Goal: Obtain resource: Download file/media

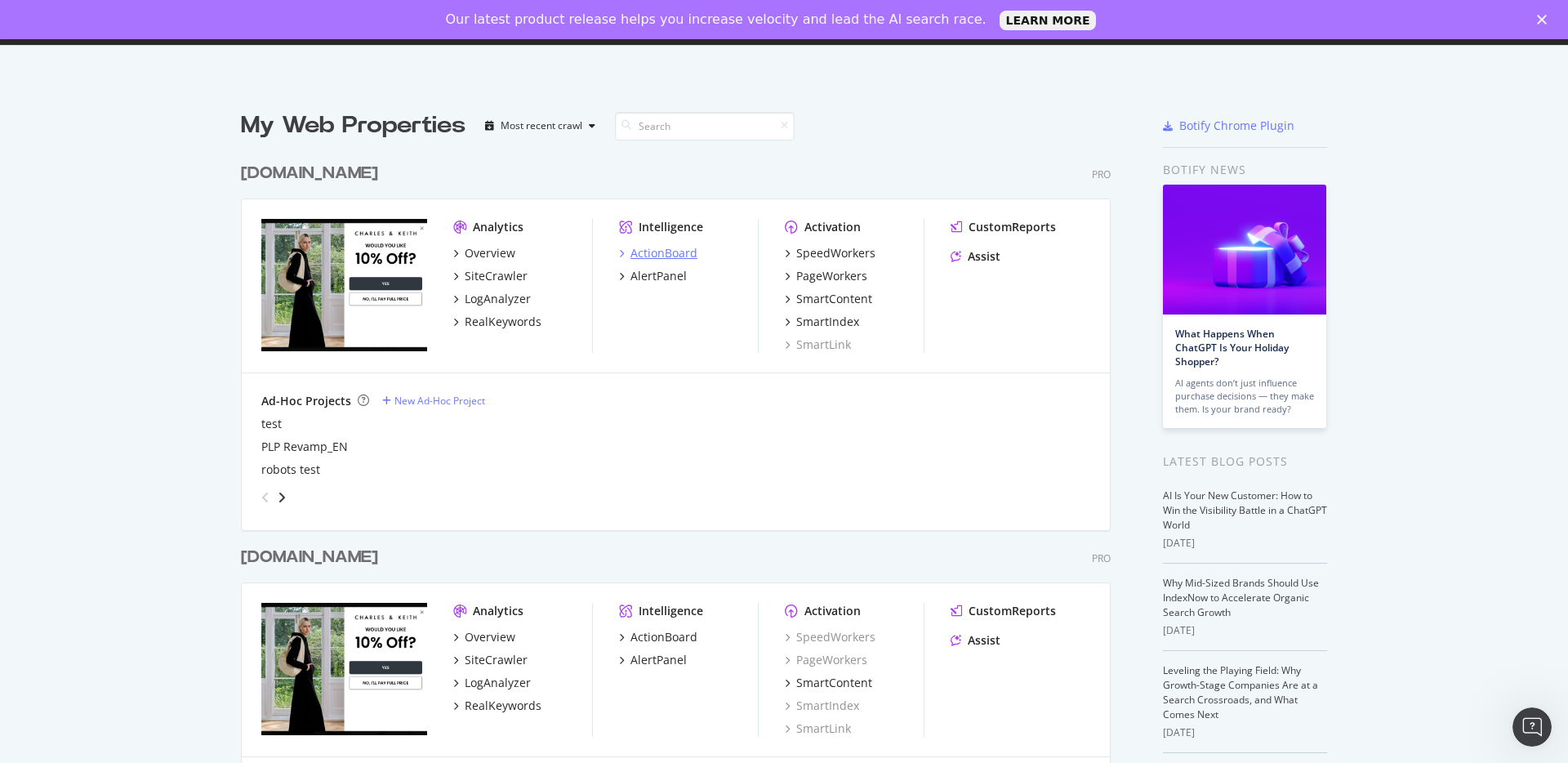
click at [649, 219] on div "Intelligence ActionBoard AlertPanel" at bounding box center [689, 286] width 139 height 134
click at [658, 251] on div "ActionBoard" at bounding box center [664, 253] width 67 height 16
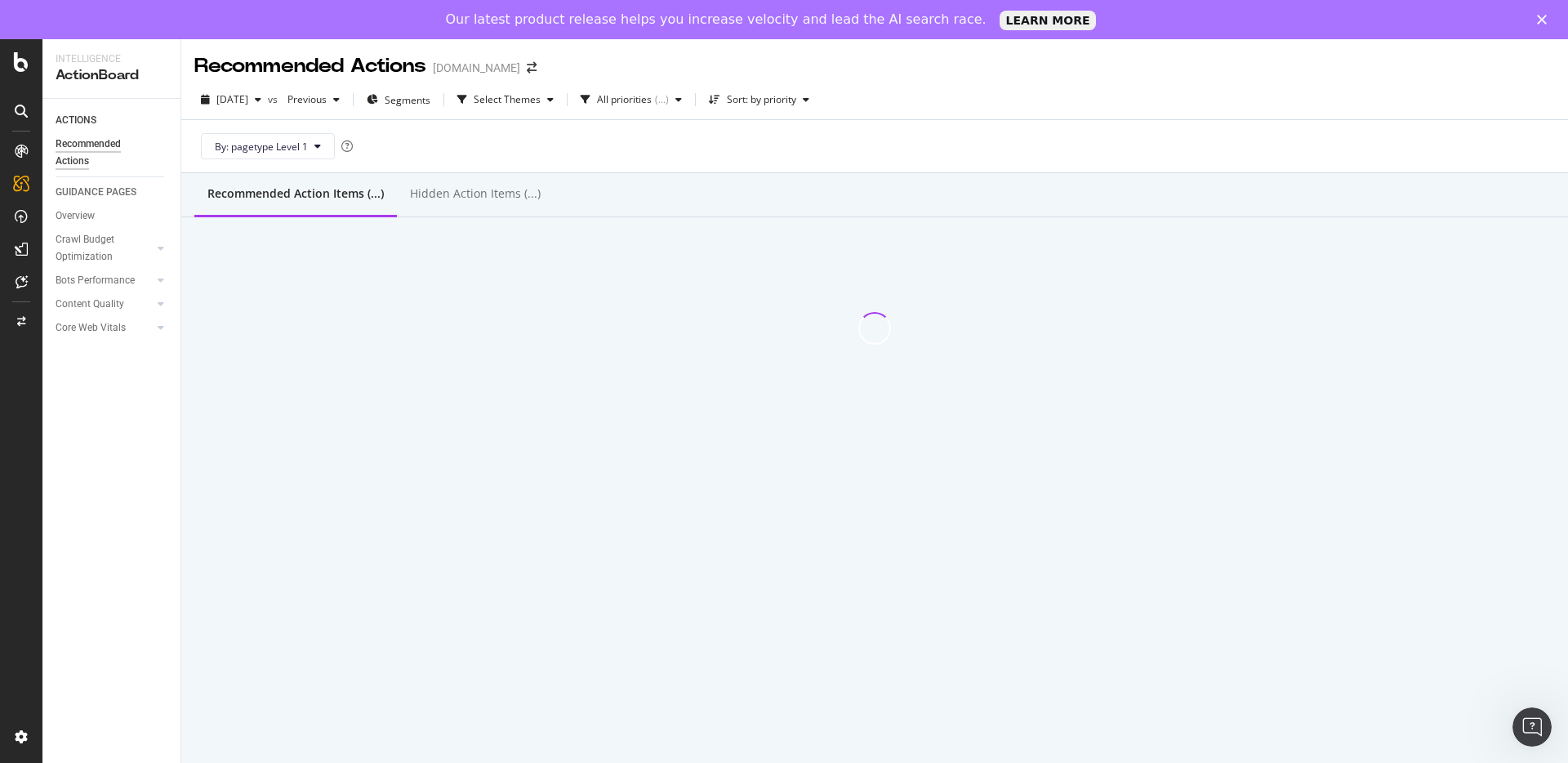
click at [887, 200] on div "Recommended Action Items (...) Hidden Action Items (...)" at bounding box center [874, 195] width 1387 height 44
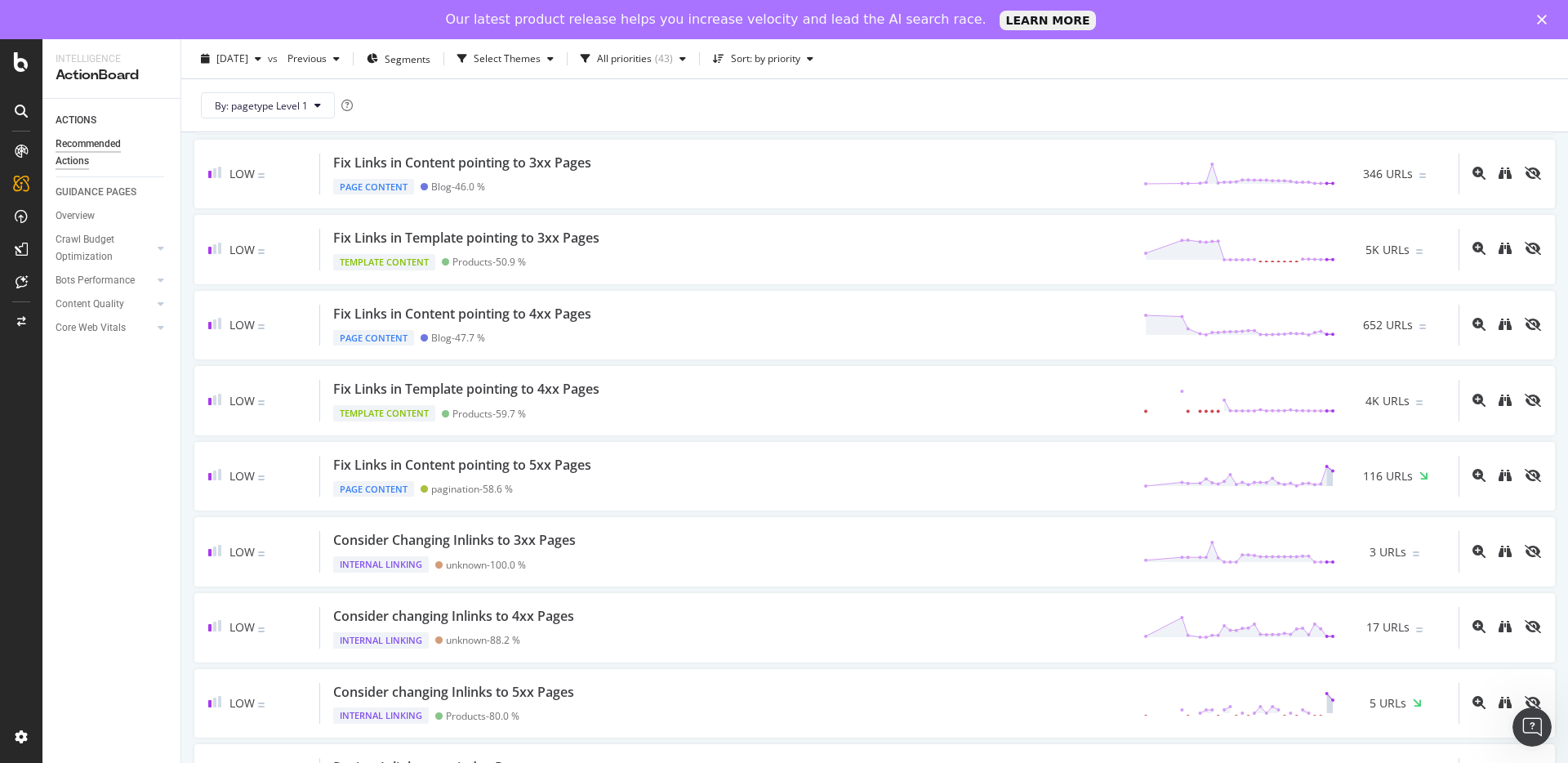
scroll to position [1158, 0]
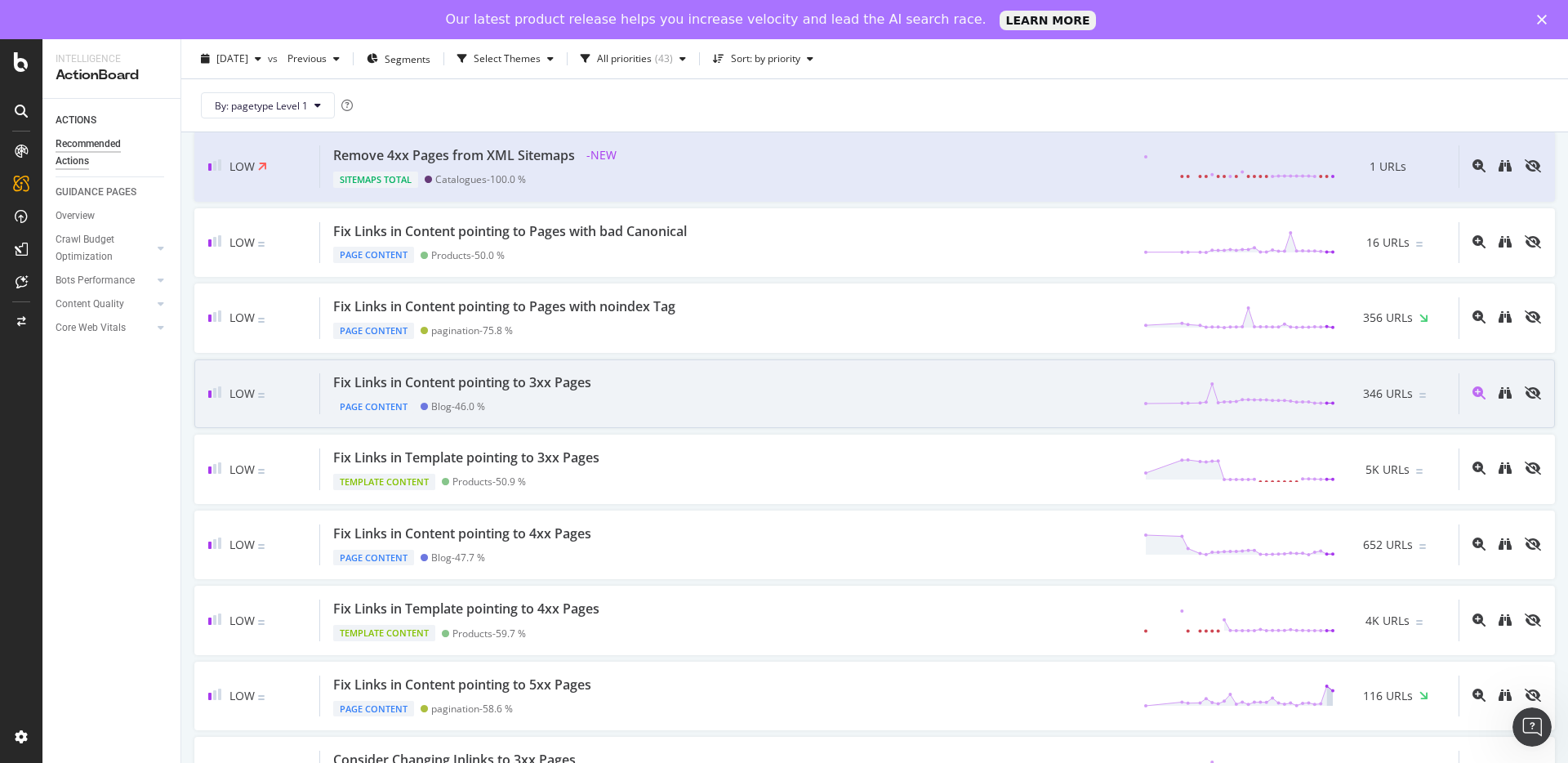
click at [564, 389] on div "Fix Links in Content pointing to 3xx Pages" at bounding box center [462, 383] width 258 height 19
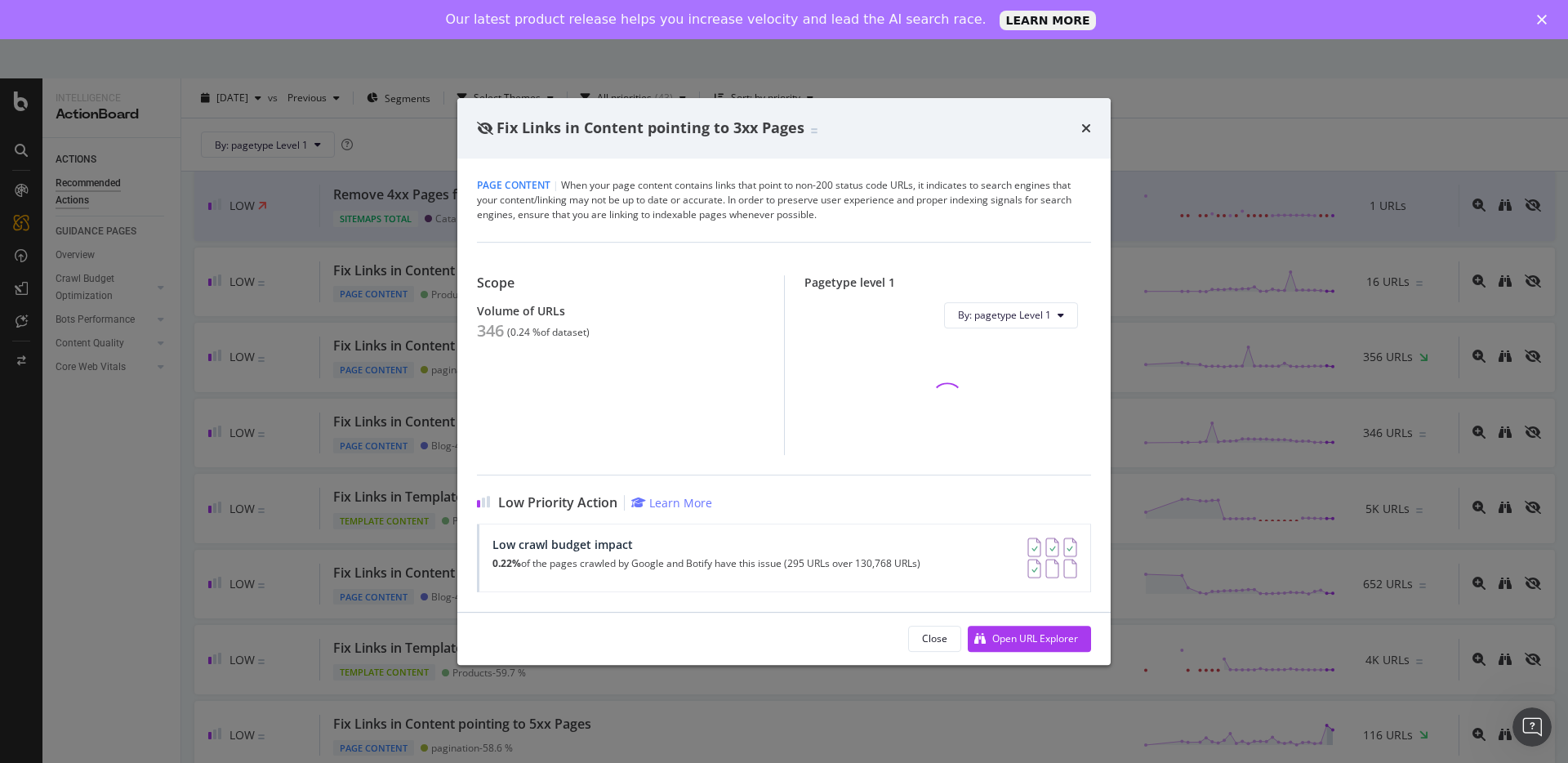
drag, startPoint x: 1087, startPoint y: 130, endPoint x: 951, endPoint y: 72, distance: 147.9
click at [1087, 130] on icon "times" at bounding box center [1085, 128] width 9 height 13
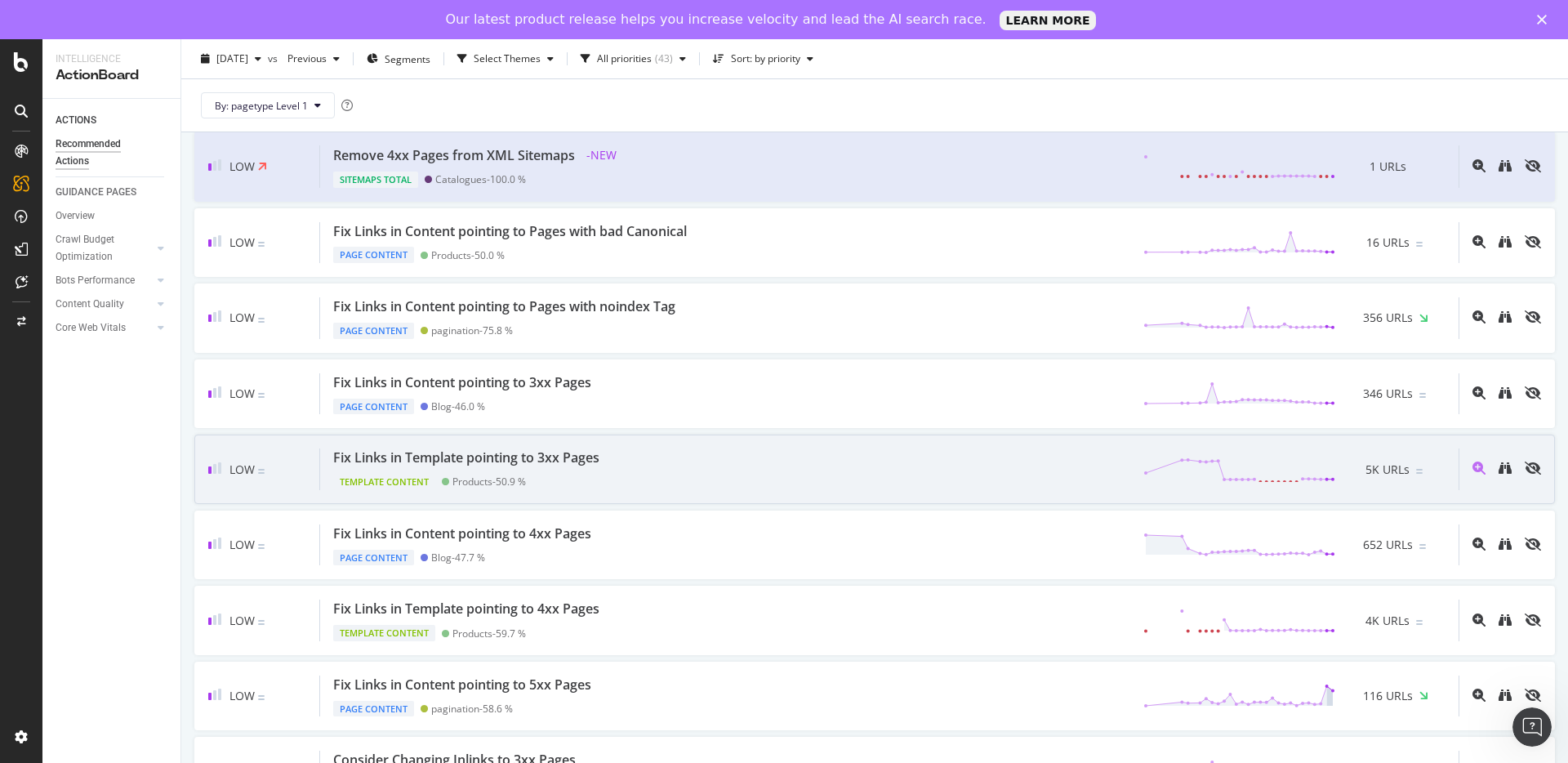
click at [480, 472] on div "Template Content Products - 50.9 %" at bounding box center [470, 479] width 273 height 23
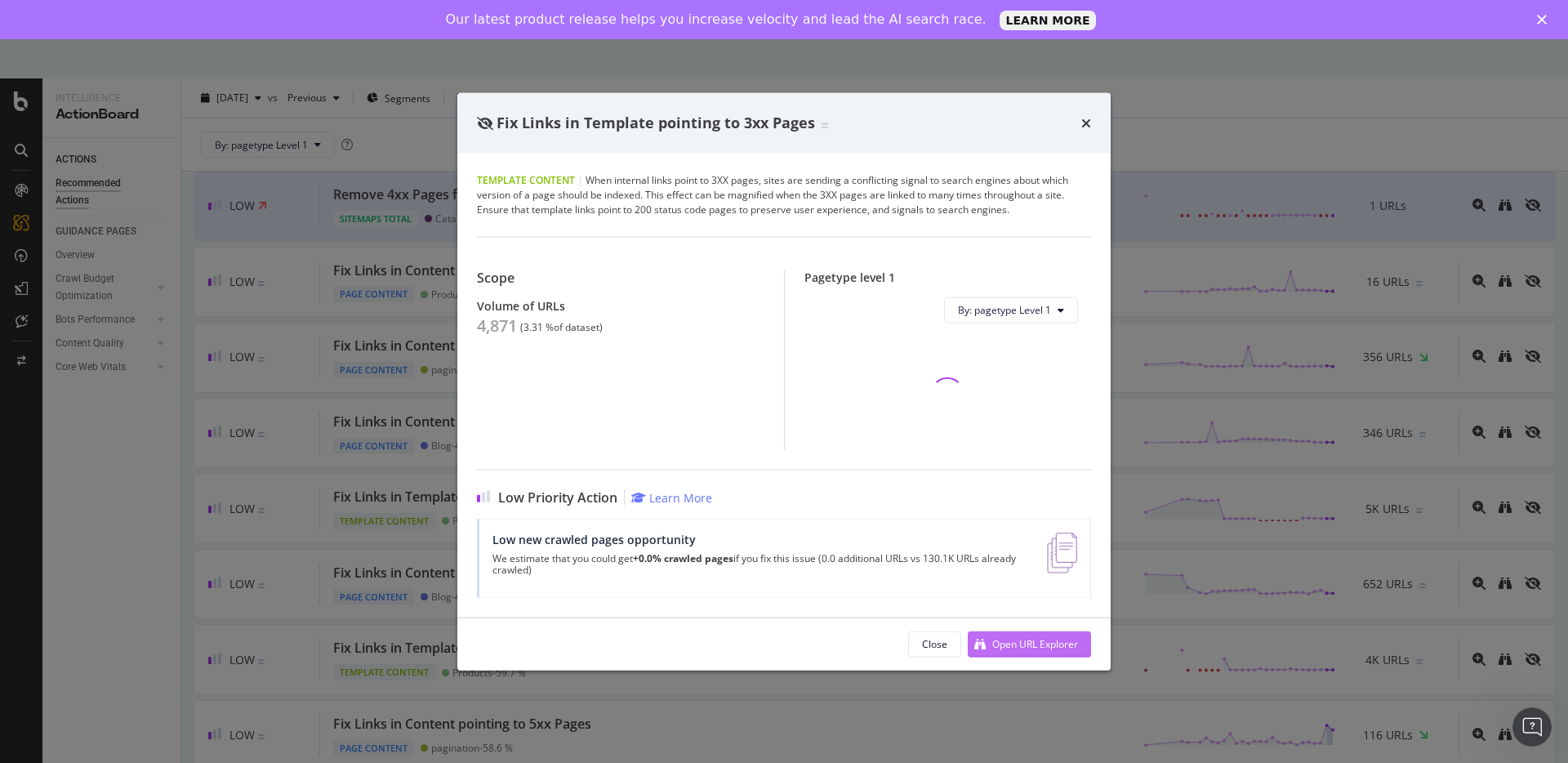
click at [1006, 635] on div "Open URL Explorer" at bounding box center [1023, 644] width 110 height 25
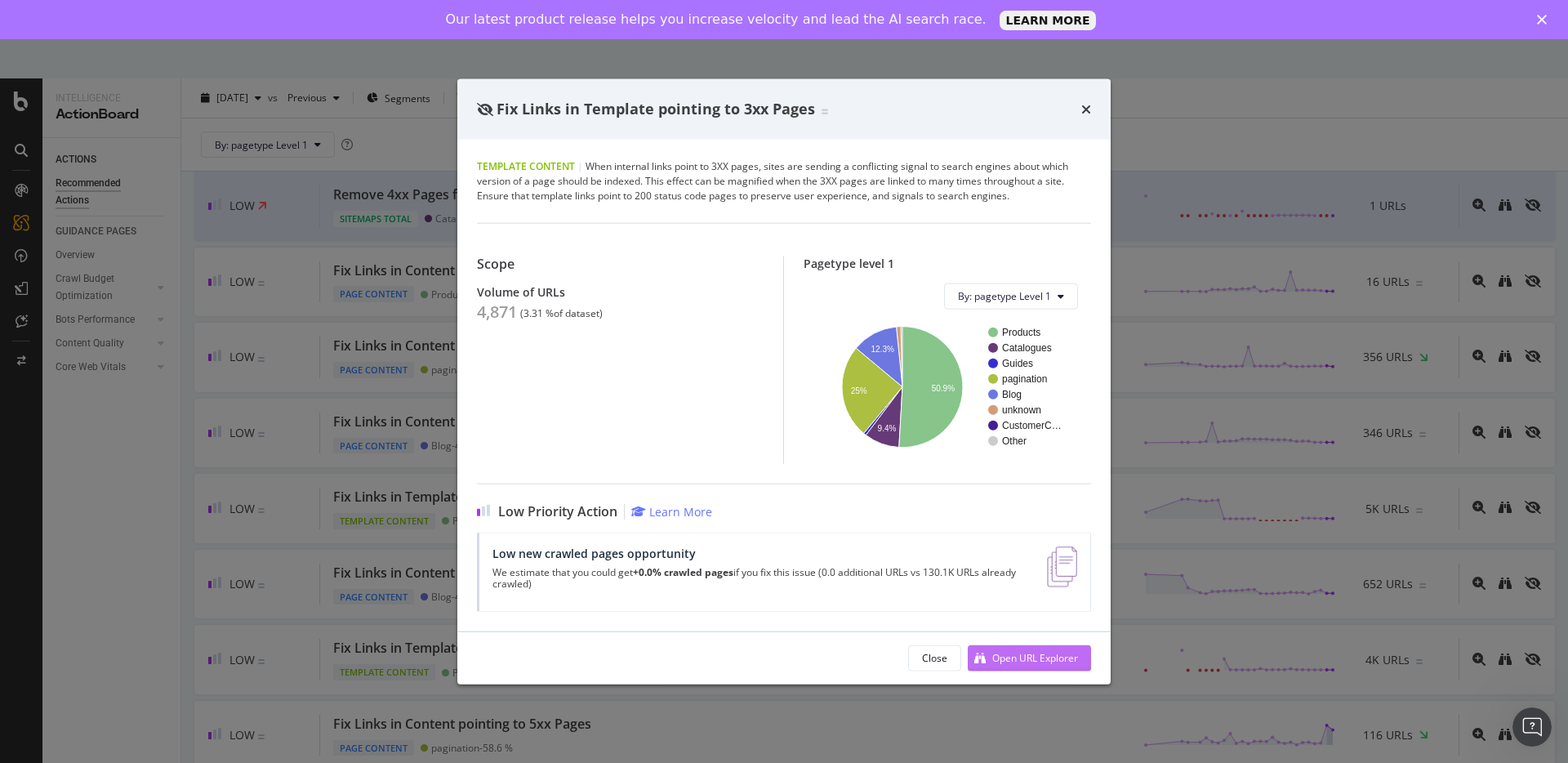
scroll to position [1158, 0]
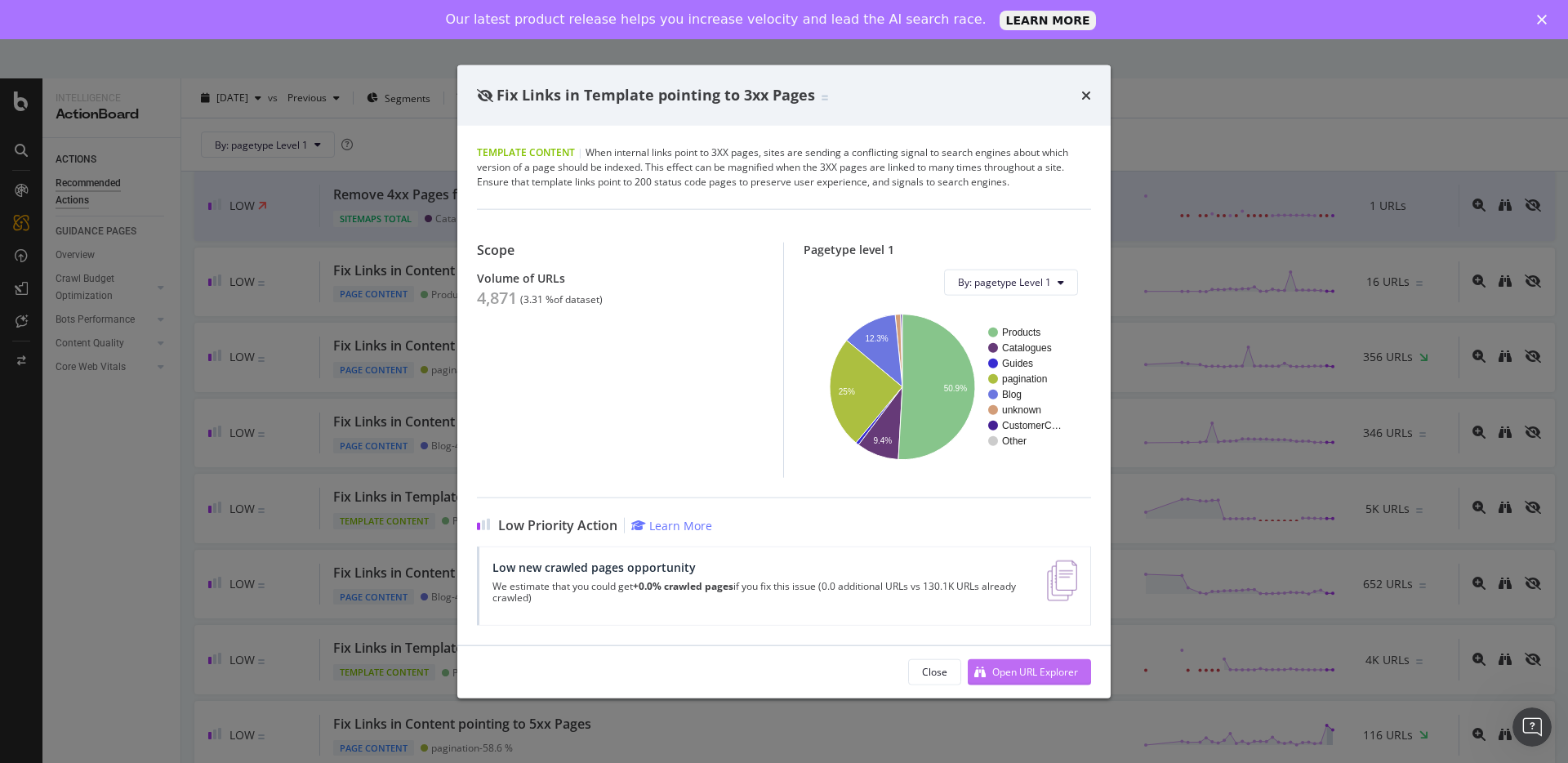
click at [1008, 671] on div "Open URL Explorer" at bounding box center [1035, 672] width 86 height 14
click at [1081, 82] on div "Fix Links in Template pointing to 3xx Pages" at bounding box center [784, 95] width 653 height 60
click at [1087, 89] on icon "times" at bounding box center [1085, 95] width 9 height 13
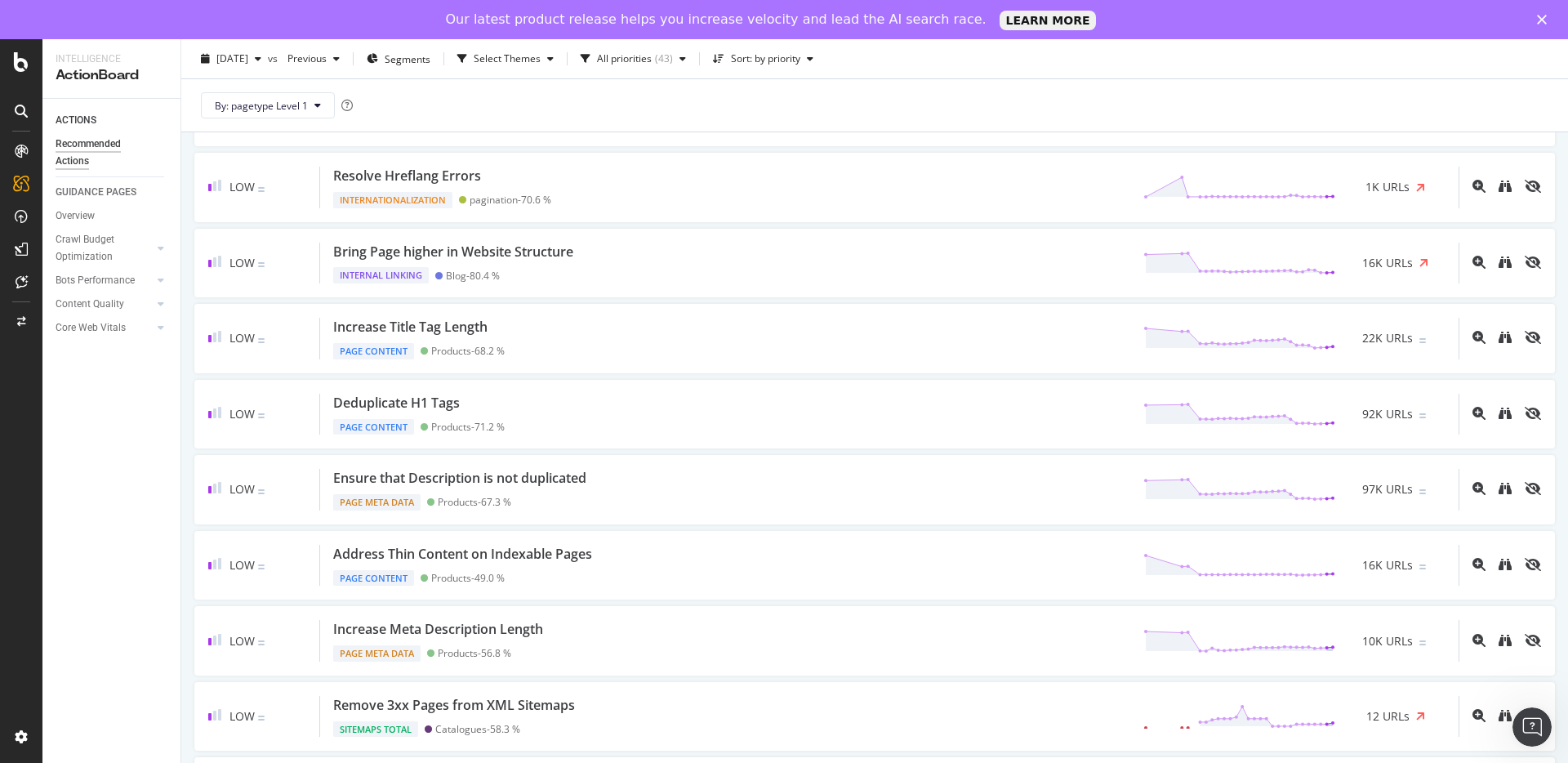
scroll to position [308, 0]
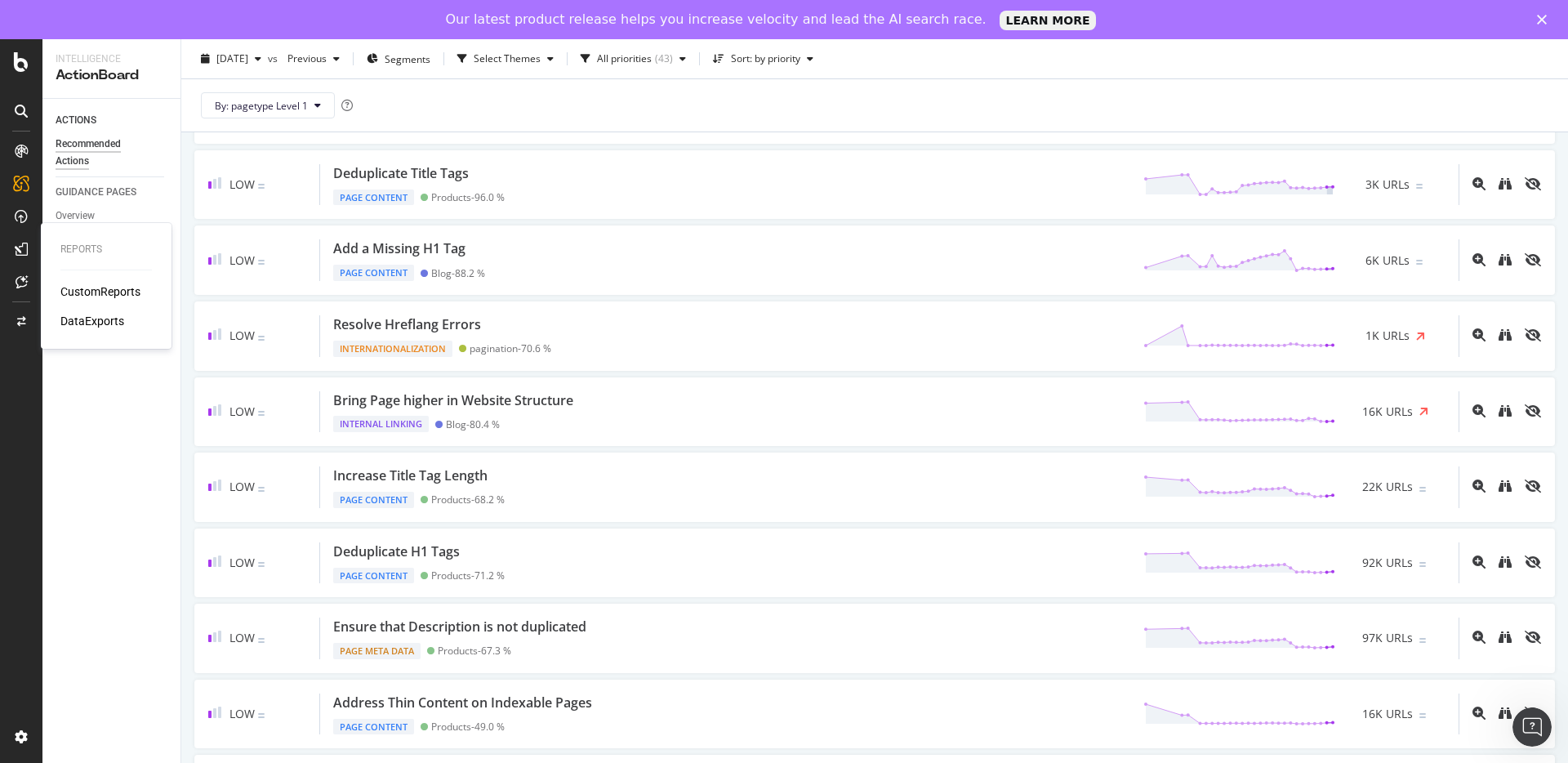
click at [100, 320] on div "DataExports" at bounding box center [92, 320] width 64 height 16
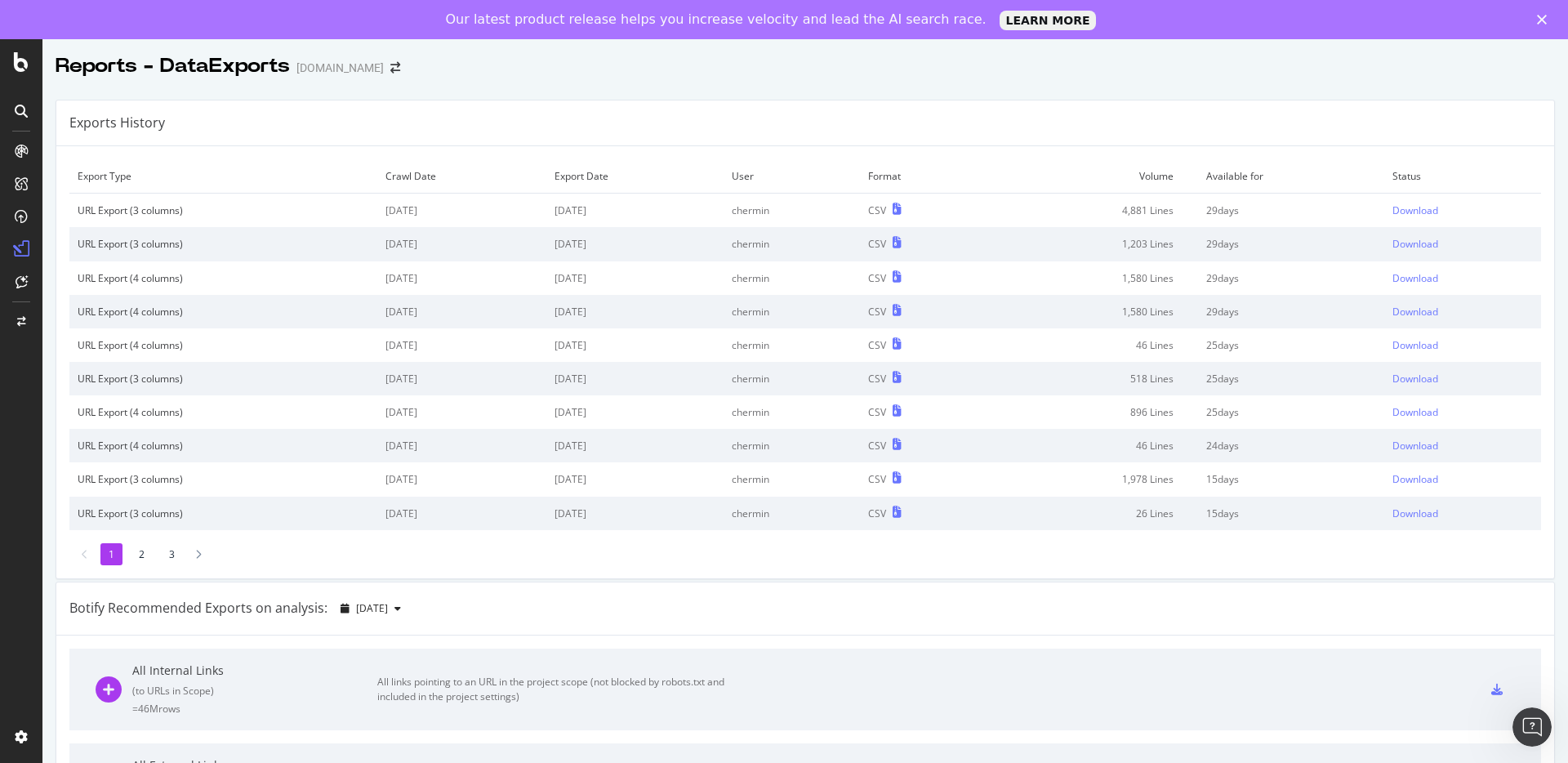
click at [1399, 212] on div "Download" at bounding box center [1414, 211] width 46 height 14
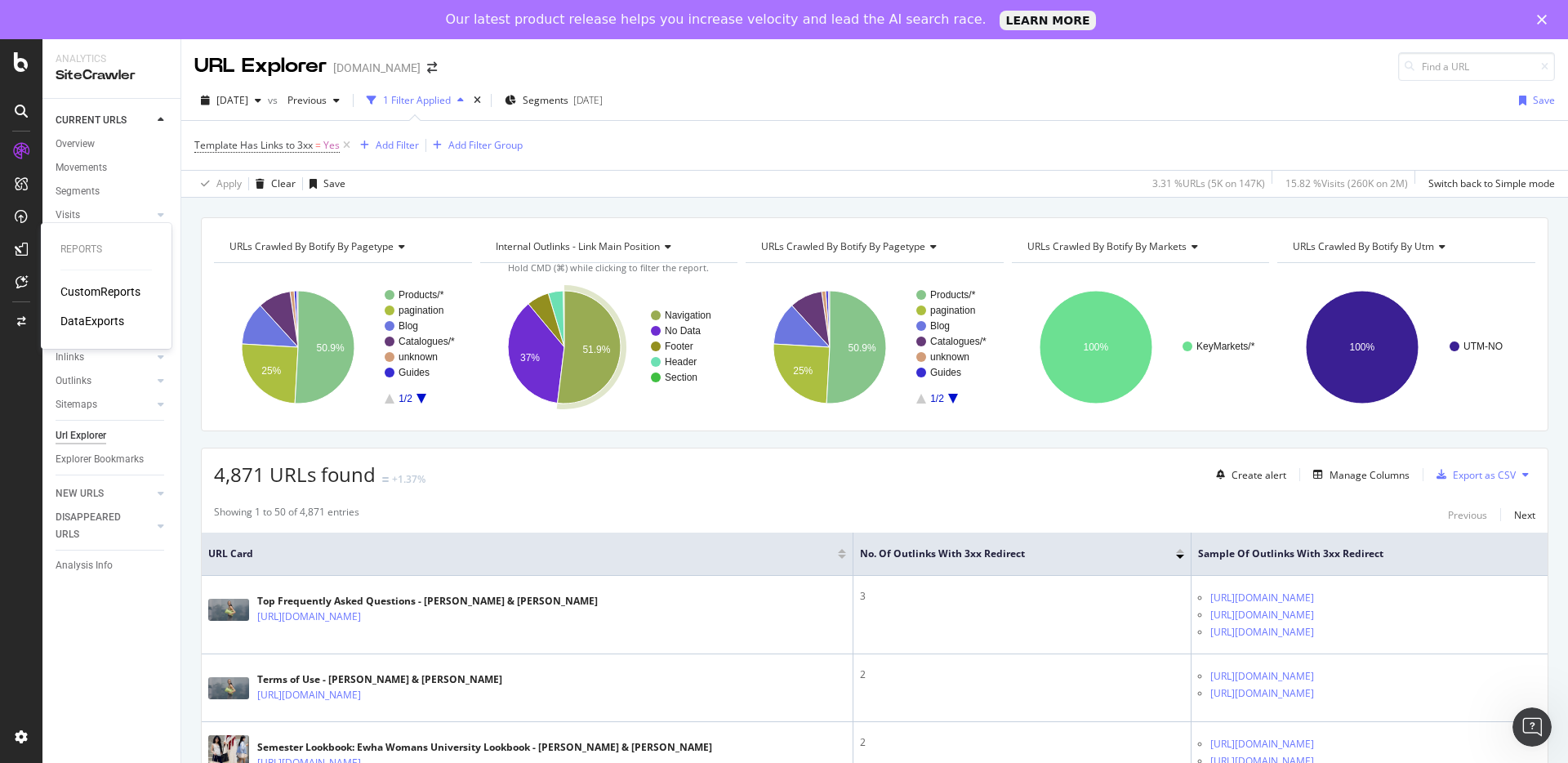
click at [97, 292] on div "CustomReports" at bounding box center [100, 291] width 80 height 16
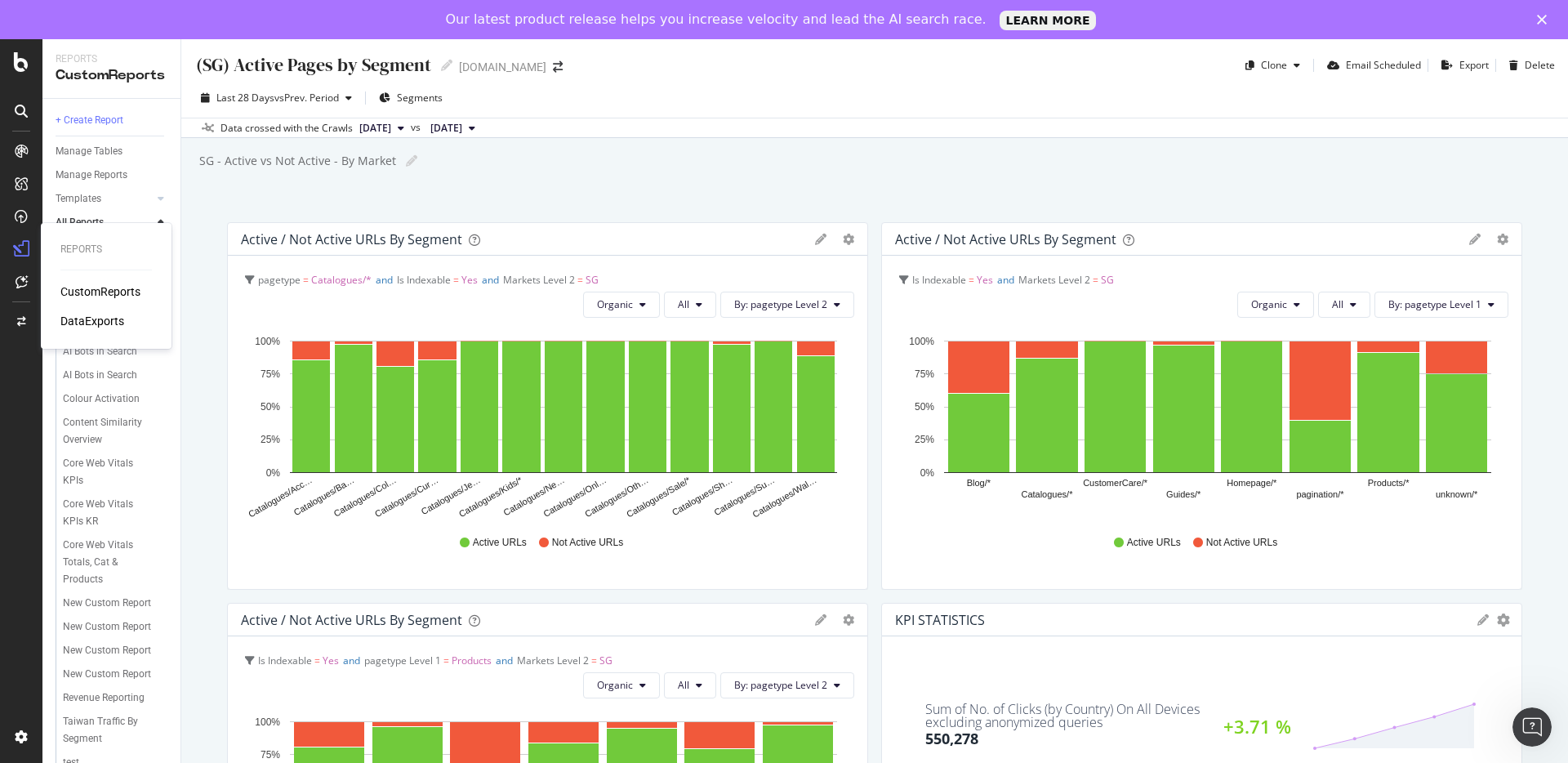
click at [94, 318] on div "DataExports" at bounding box center [92, 320] width 64 height 16
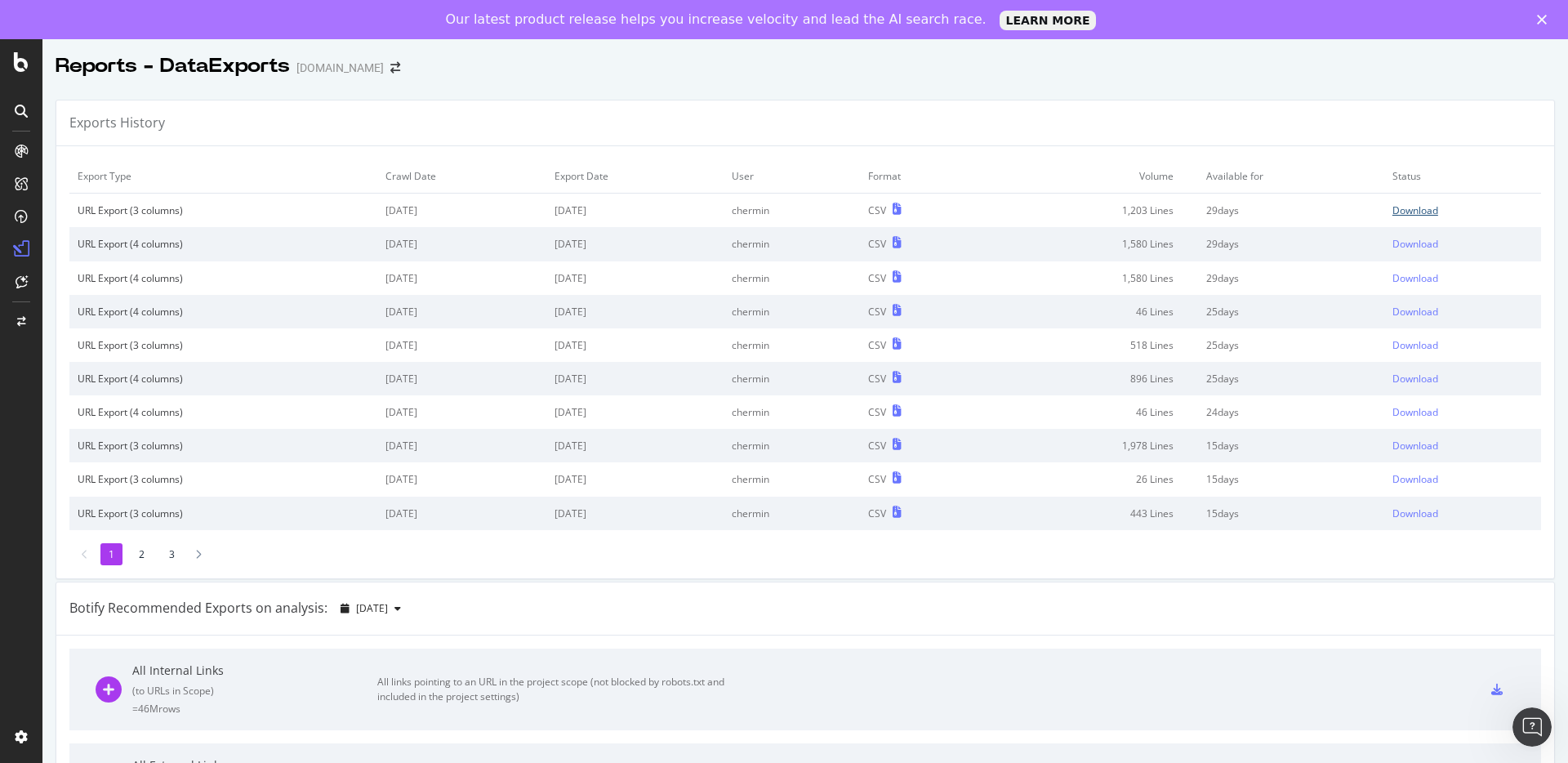
click at [1392, 213] on div "Download" at bounding box center [1414, 211] width 46 height 14
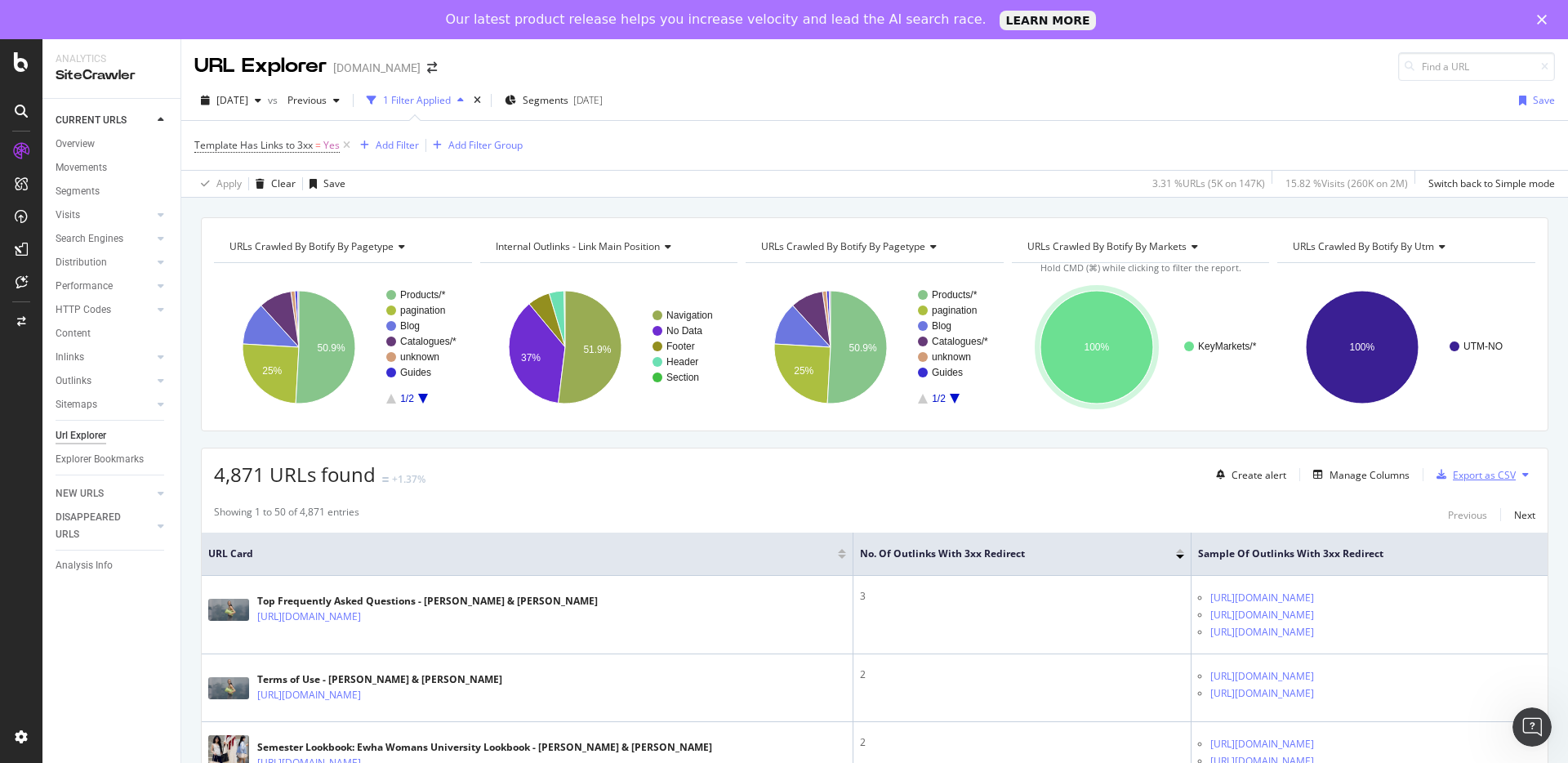
click at [1458, 475] on div "Export as CSV" at bounding box center [1484, 475] width 63 height 14
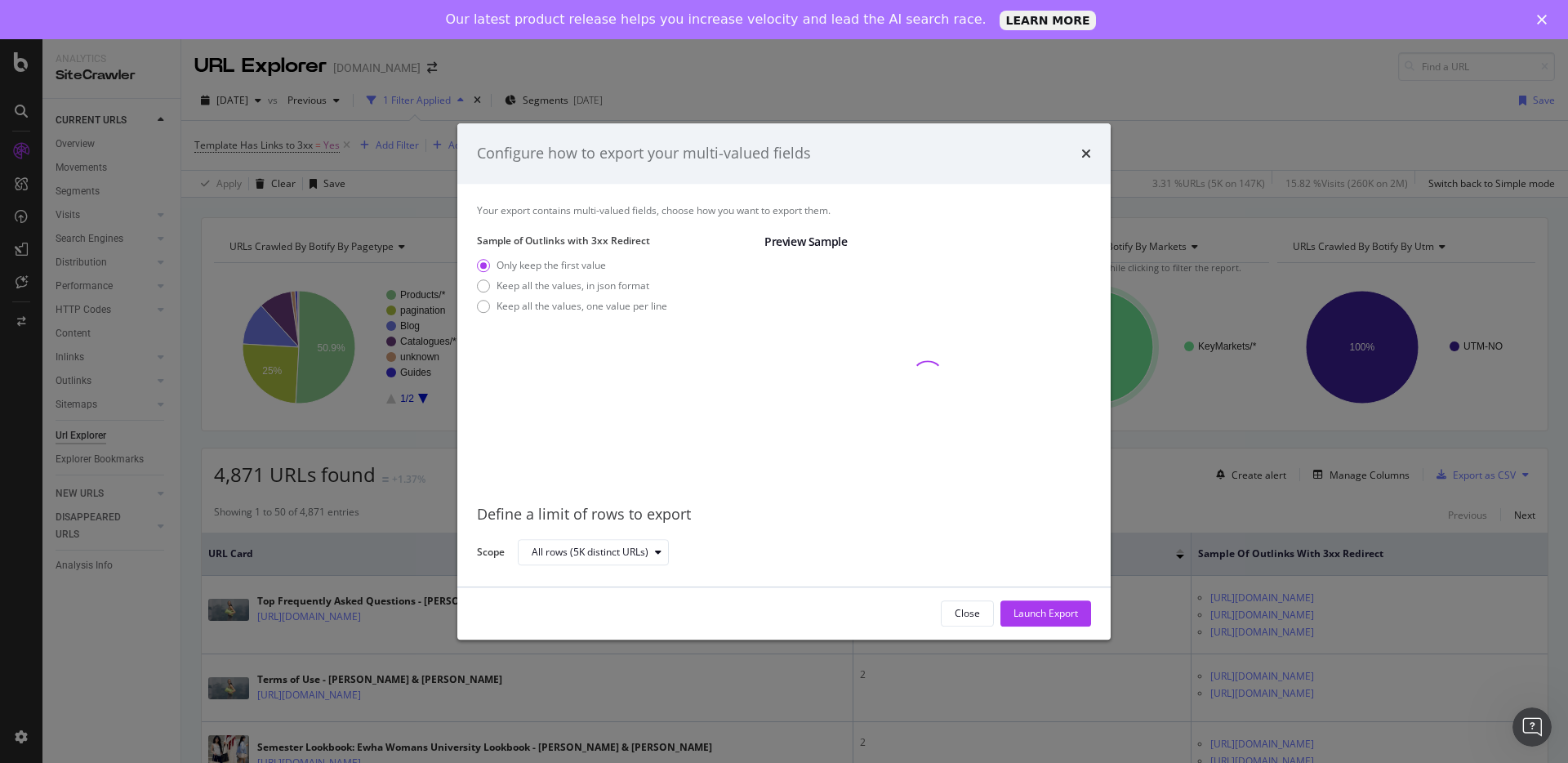
click at [549, 320] on div "Only keep the first value Keep all the values, in json format Keep all the valu…" at bounding box center [572, 289] width 191 height 61
click at [549, 310] on div "Keep all the values, one value per line" at bounding box center [581, 306] width 171 height 14
drag, startPoint x: 1045, startPoint y: 613, endPoint x: 1029, endPoint y: 607, distance: 17.1
click at [1046, 613] on div "Launch Export" at bounding box center [1045, 613] width 64 height 14
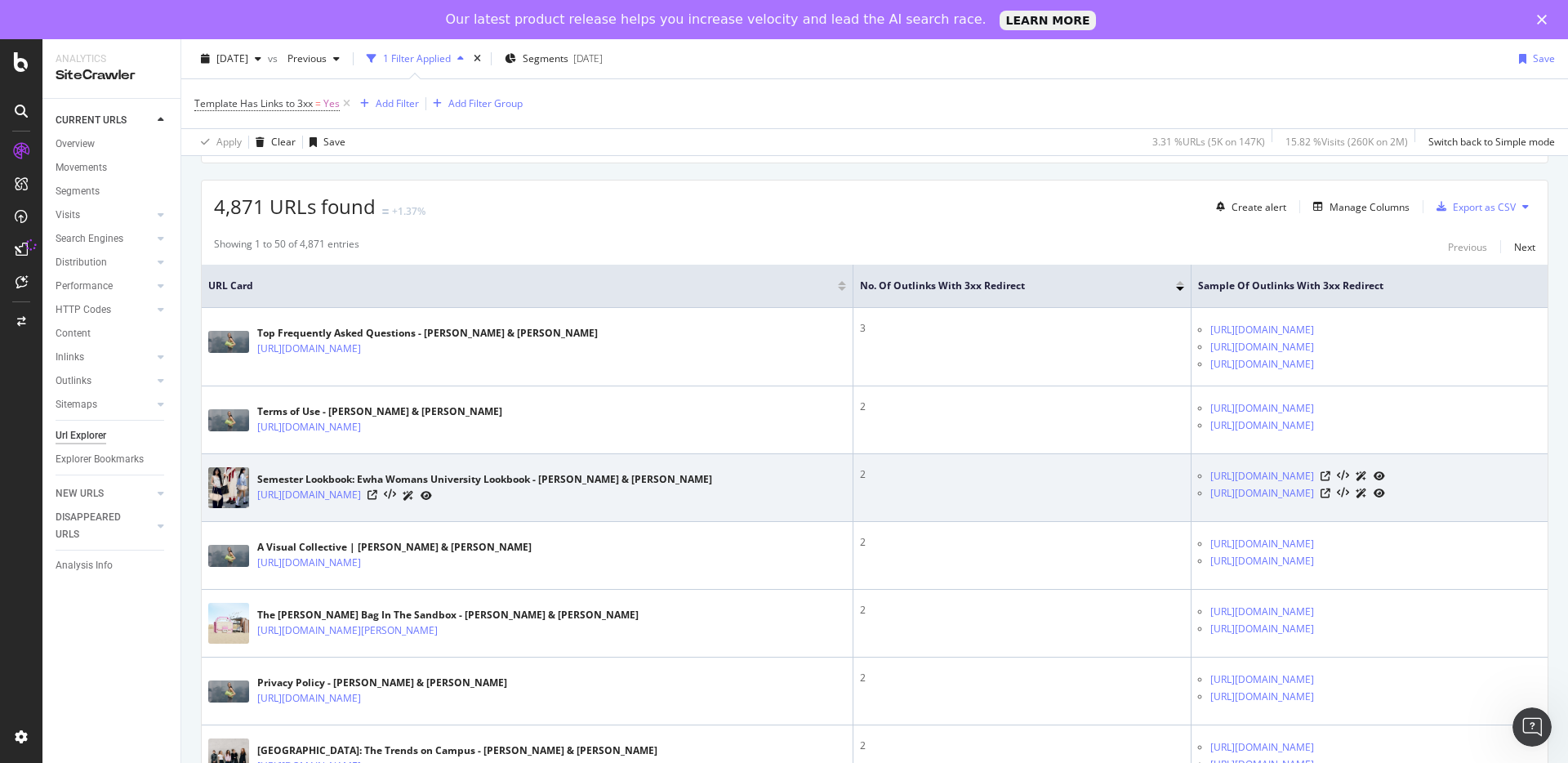
scroll to position [625, 0]
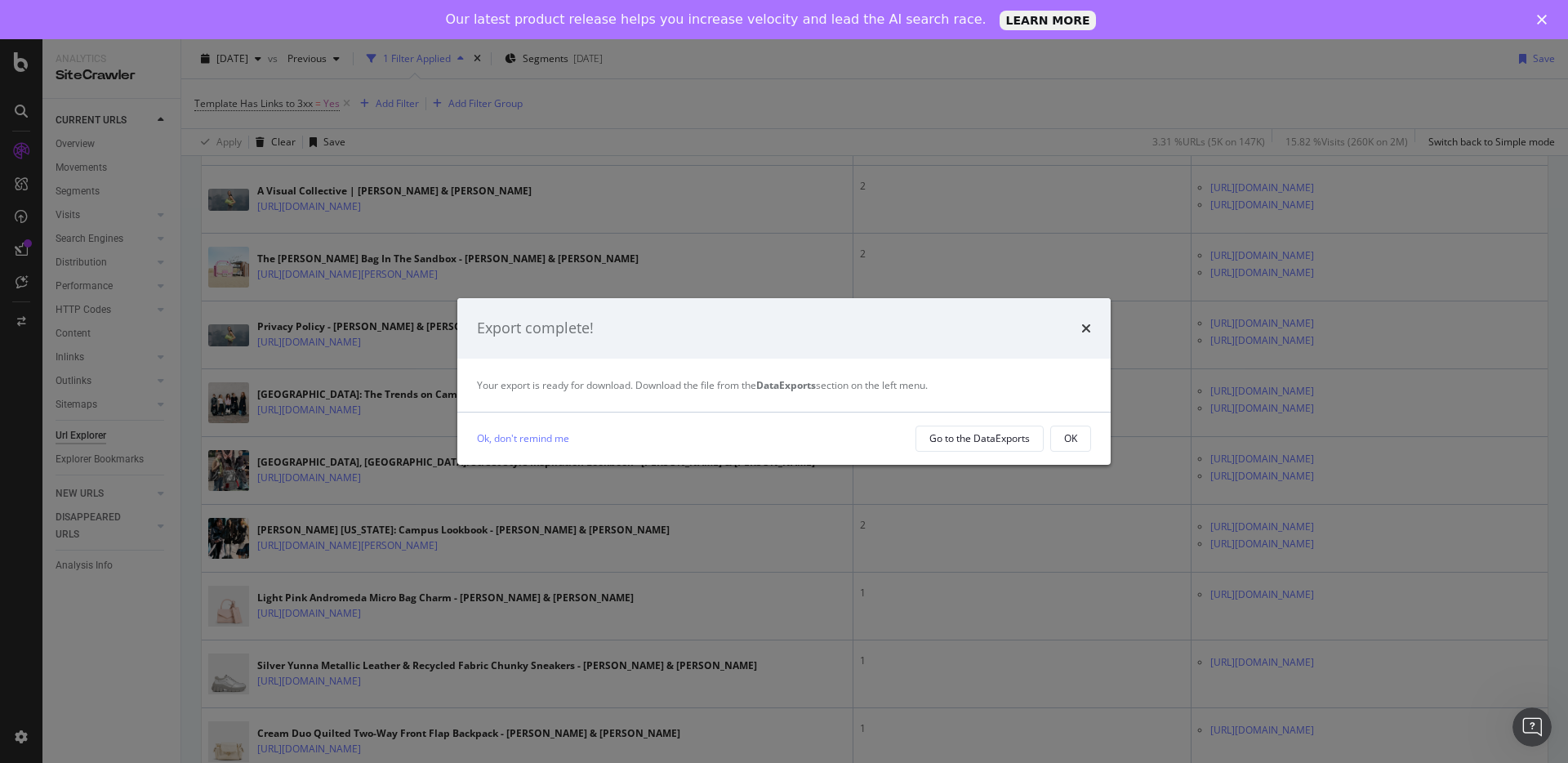
click at [1087, 339] on div "times" at bounding box center [1085, 328] width 9 height 21
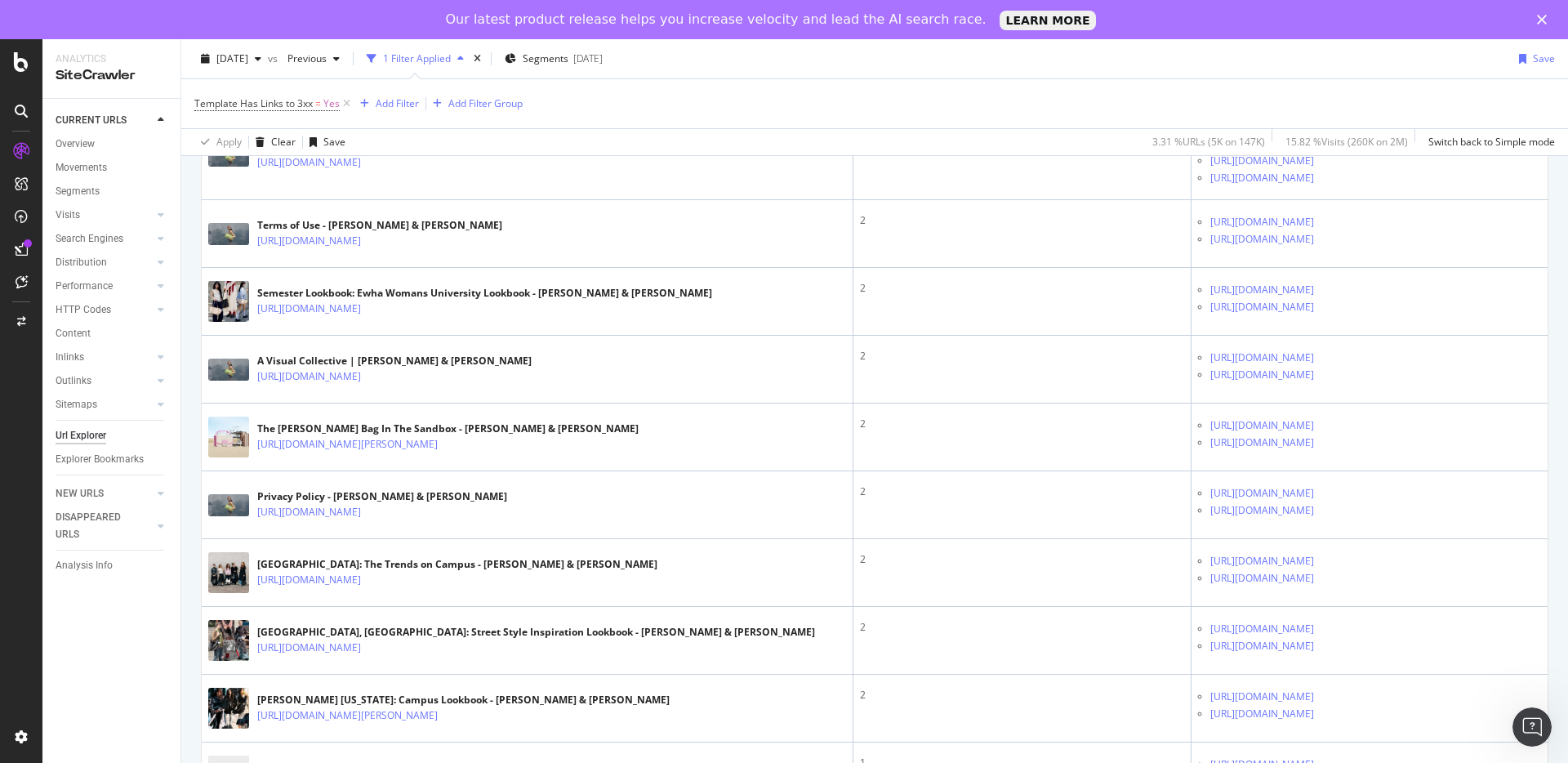
scroll to position [469, 0]
